Goal: Task Accomplishment & Management: Manage account settings

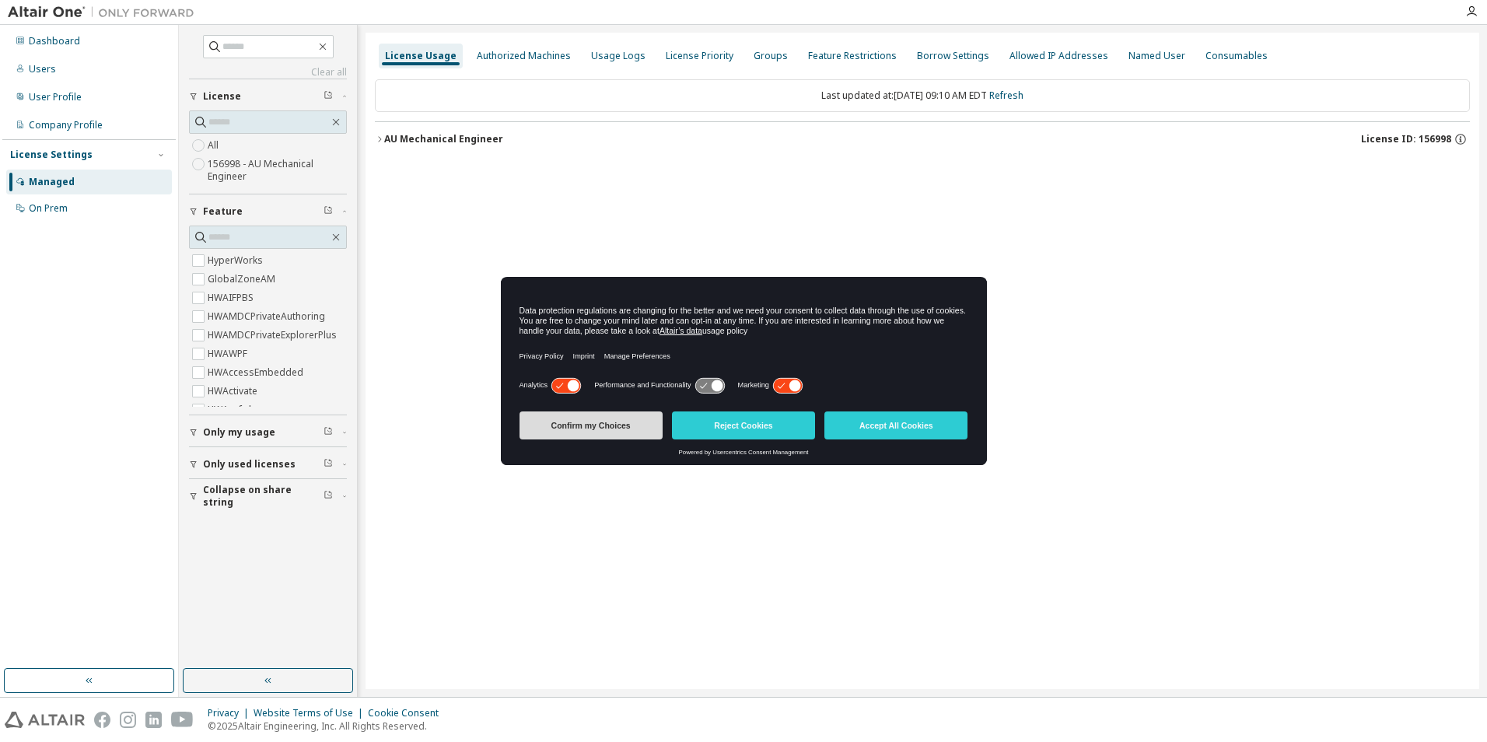
click at [636, 419] on button "Confirm my Choices" at bounding box center [591, 425] width 143 height 28
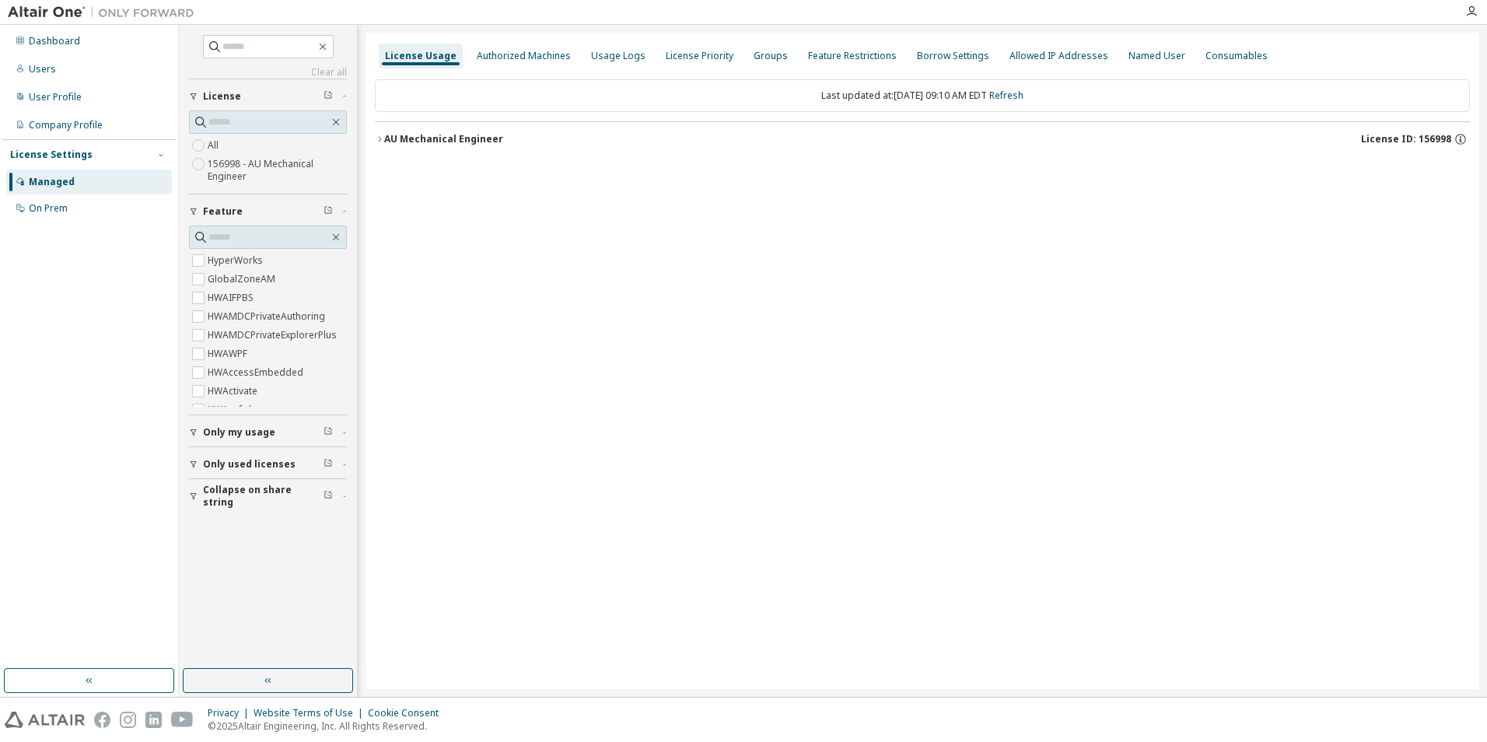
click at [510, 142] on div "AU Mechanical Engineer License ID: 156998" at bounding box center [927, 139] width 1086 height 14
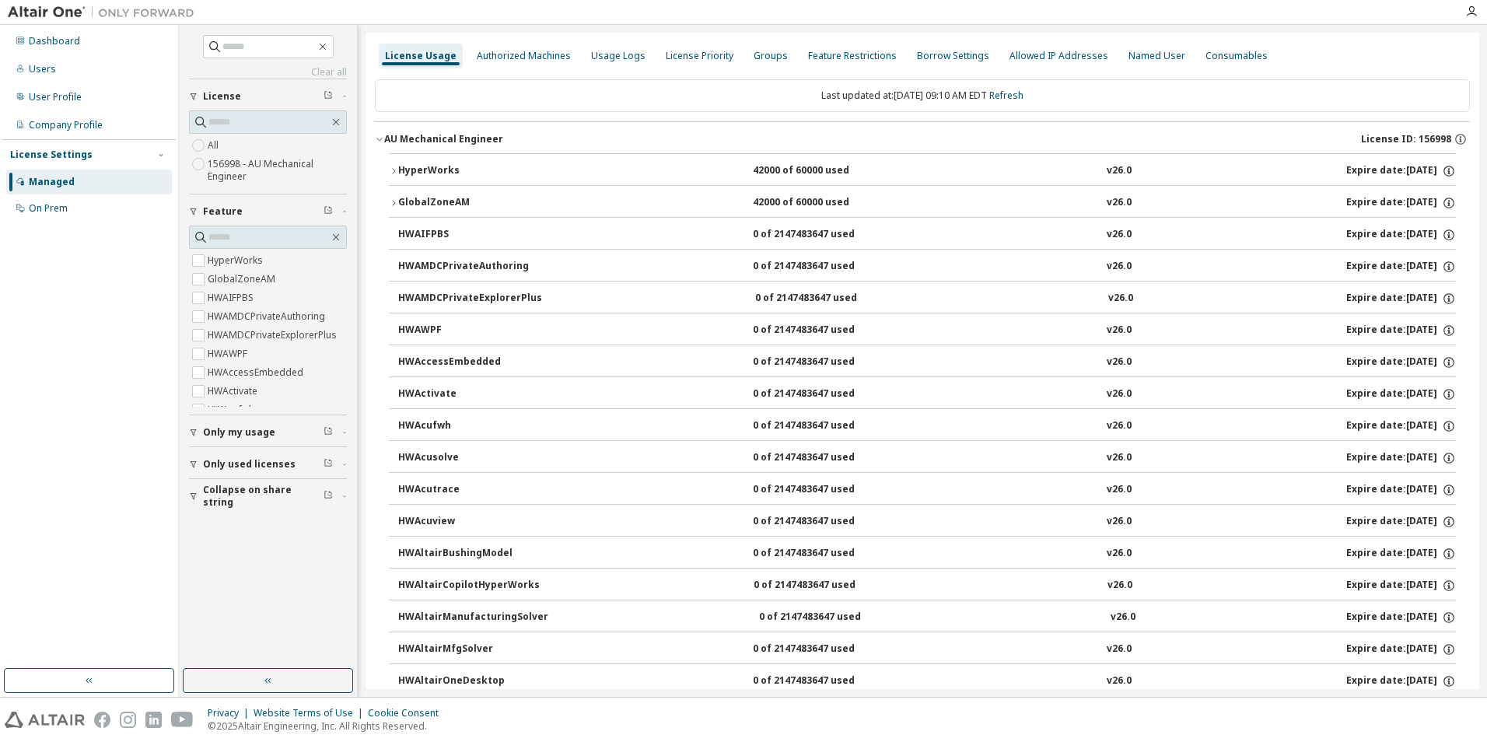
click at [505, 173] on div "HyperWorks" at bounding box center [468, 171] width 140 height 14
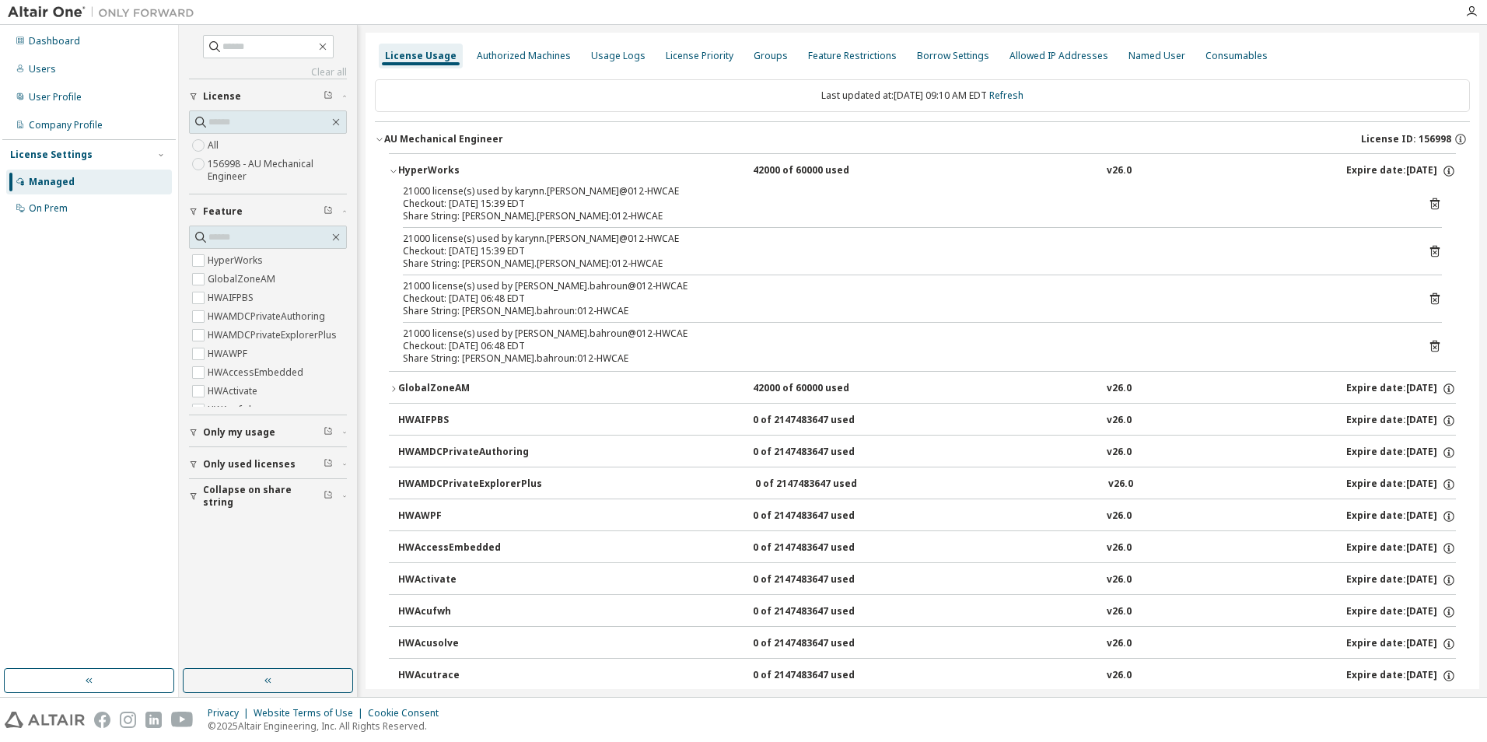
click at [678, 390] on div "GlobalZoneAM 42000 of 60000 used v26.0 Expire date: 2026-04-26" at bounding box center [927, 389] width 1058 height 14
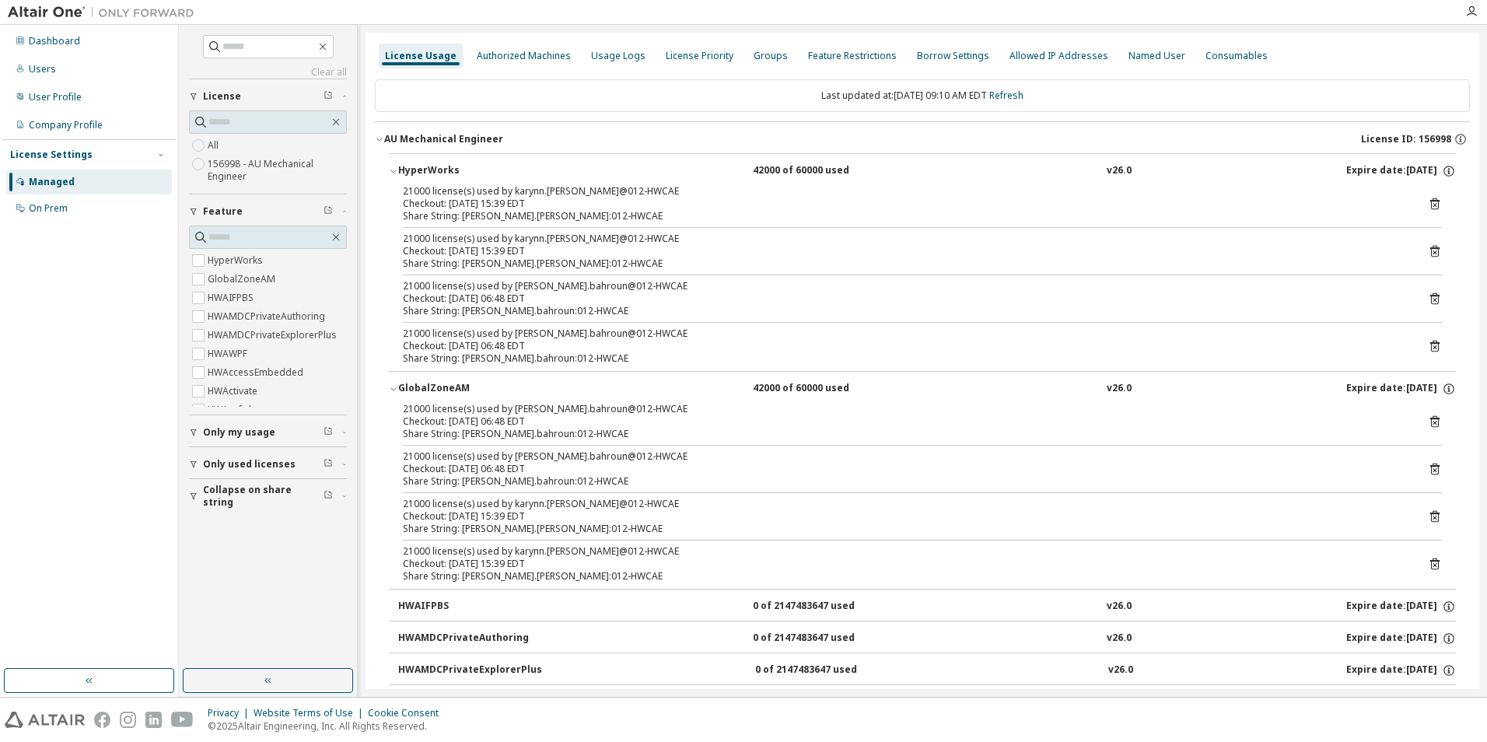
click at [678, 390] on div "GlobalZoneAM 42000 of 60000 used v26.0 Expire date: 2026-04-26" at bounding box center [927, 389] width 1058 height 14
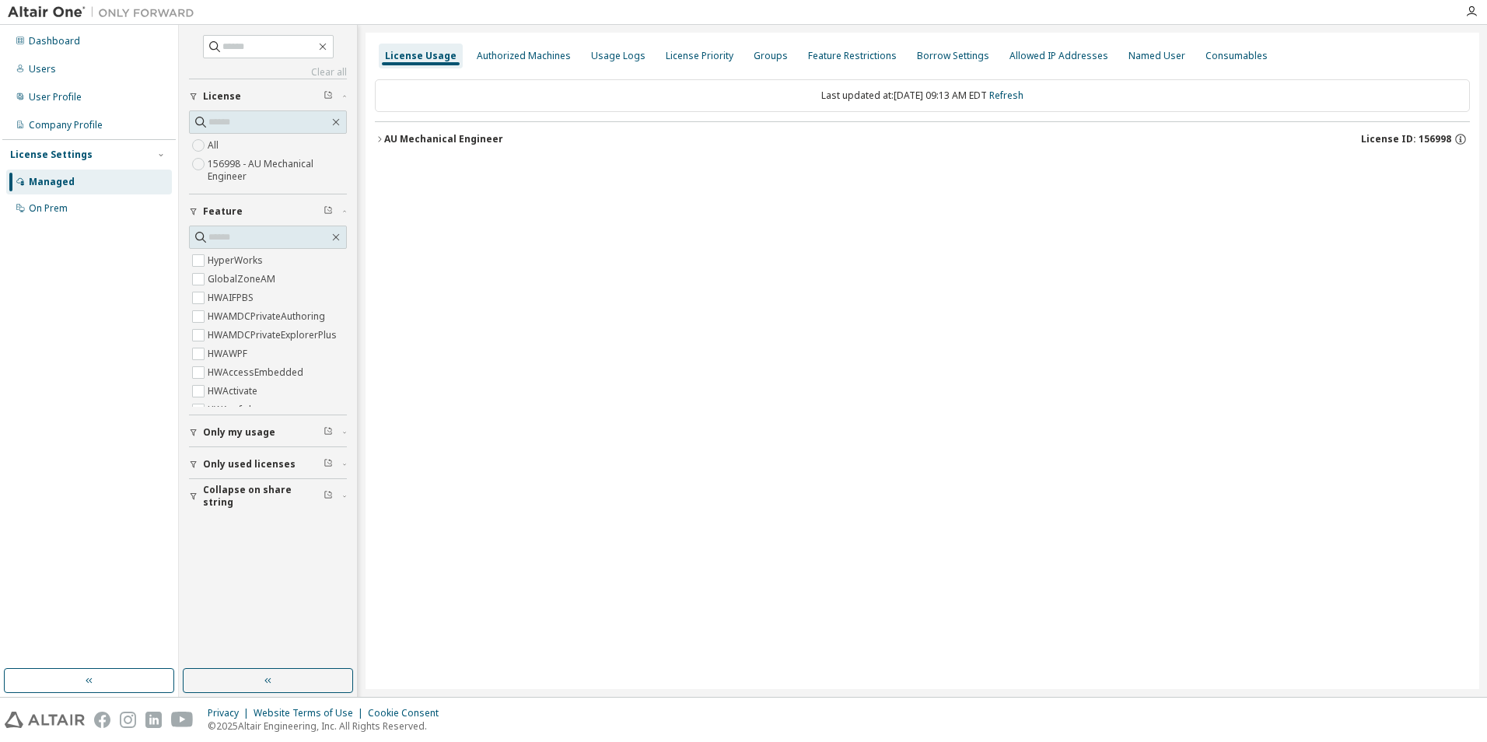
click at [484, 152] on button "AU Mechanical Engineer License ID: 156998" at bounding box center [922, 139] width 1095 height 34
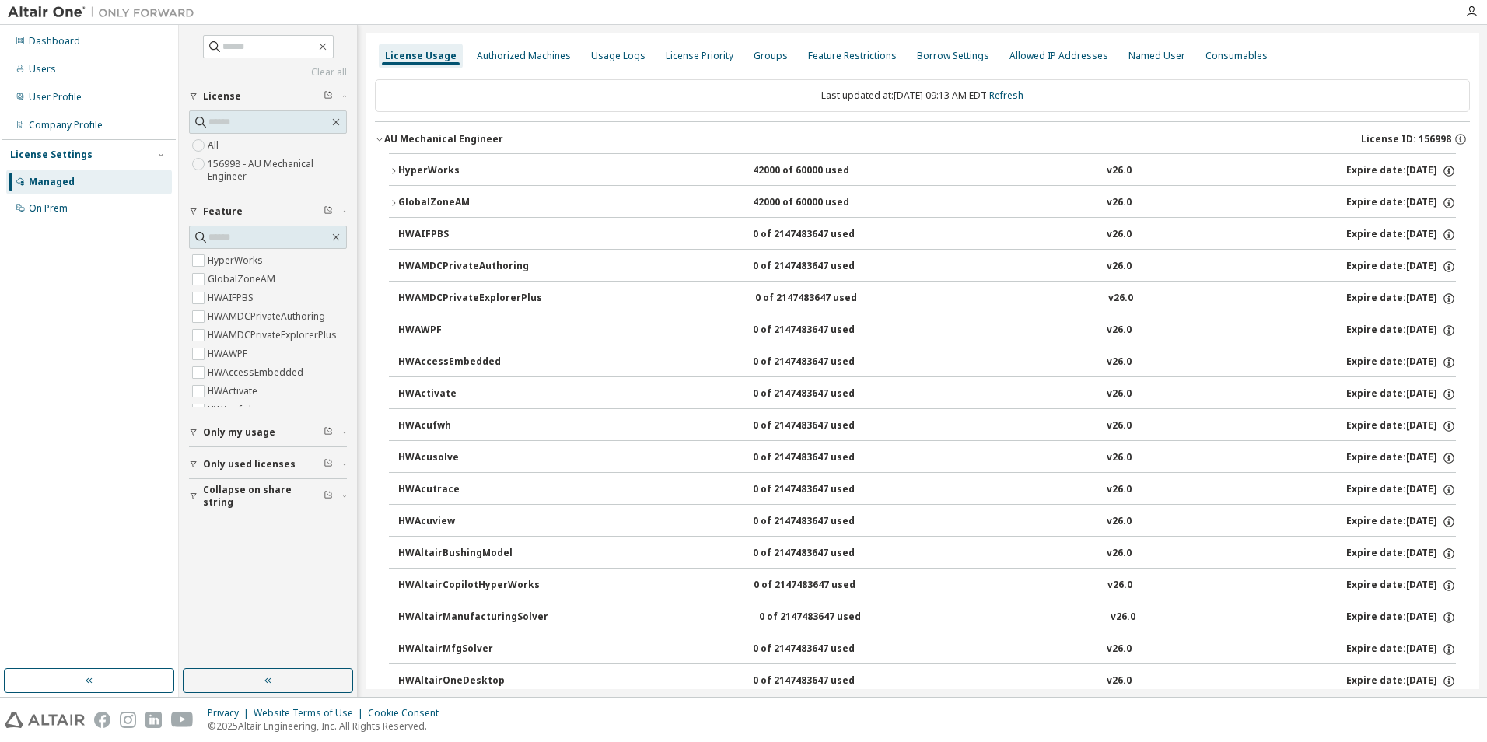
click at [492, 171] on div "HyperWorks" at bounding box center [468, 171] width 140 height 14
